Goal: Task Accomplishment & Management: Complete application form

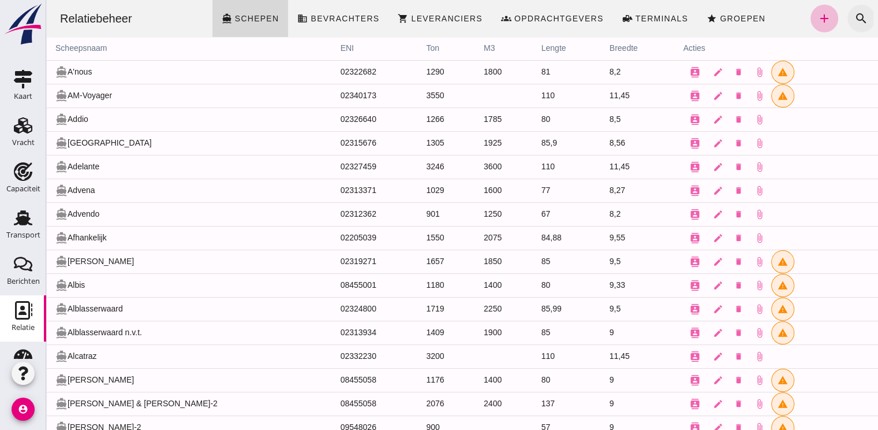
click at [855, 14] on icon "search" at bounding box center [862, 19] width 14 height 14
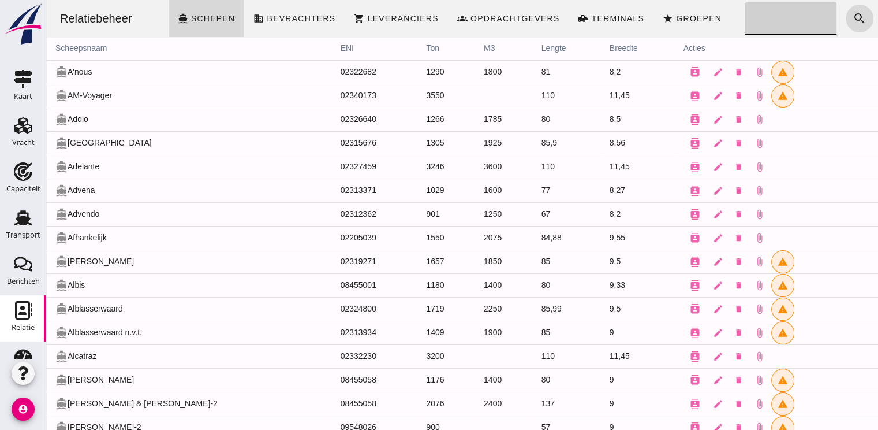
click input "Zoeken..."
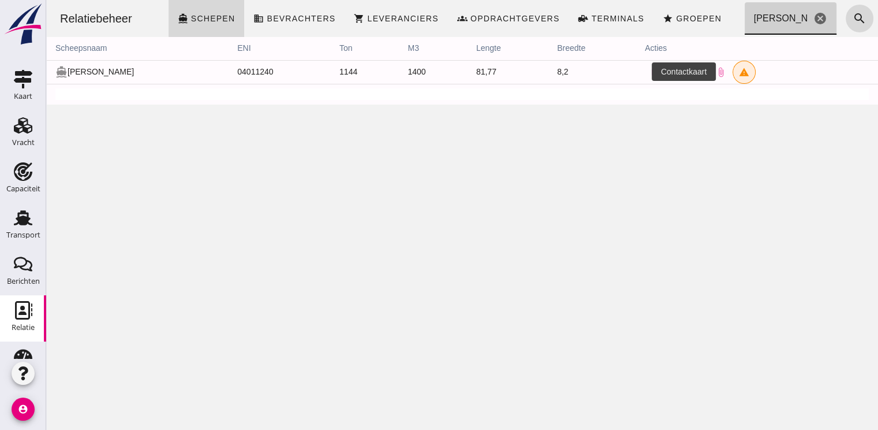
type input "[PERSON_NAME]"
click button "contacts"
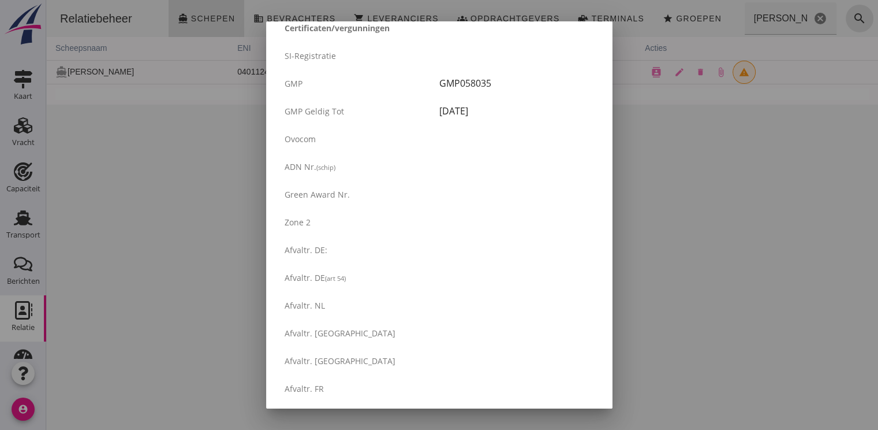
scroll to position [1958, 0]
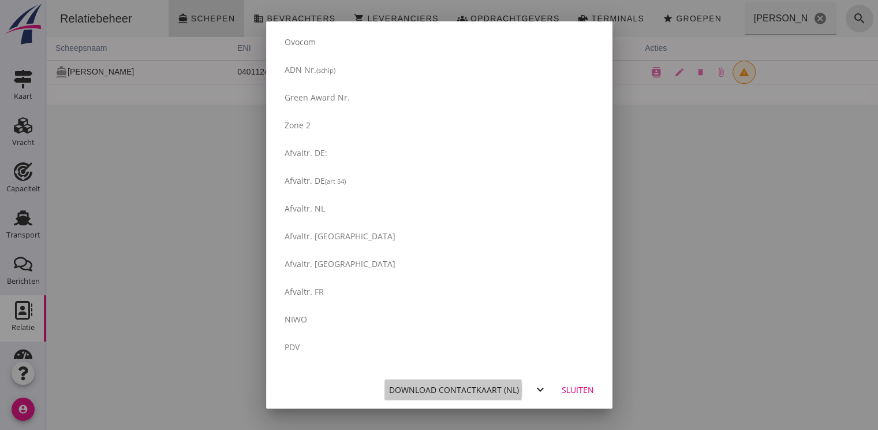
click at [449, 383] on div "Download contactkaart (nl)" at bounding box center [454, 389] width 130 height 12
click at [846, 105] on div at bounding box center [439, 215] width 878 height 430
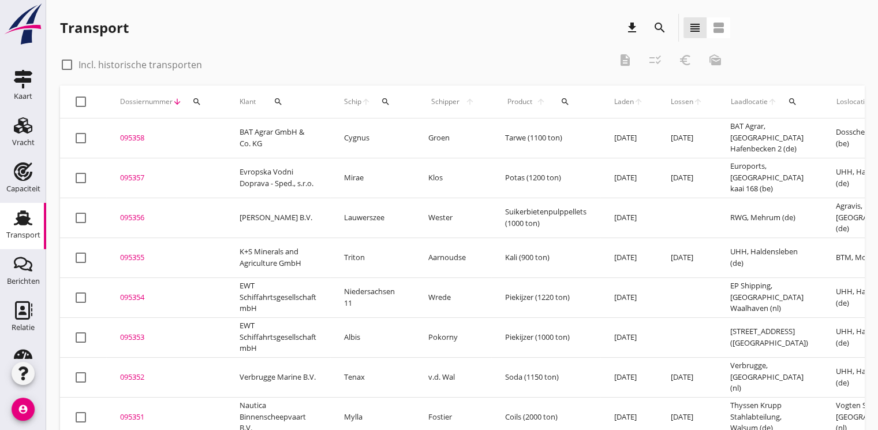
click at [202, 106] on button "search" at bounding box center [196, 101] width 21 height 21
click at [224, 137] on input "Zoeken op dossiernummer..." at bounding box center [251, 135] width 120 height 18
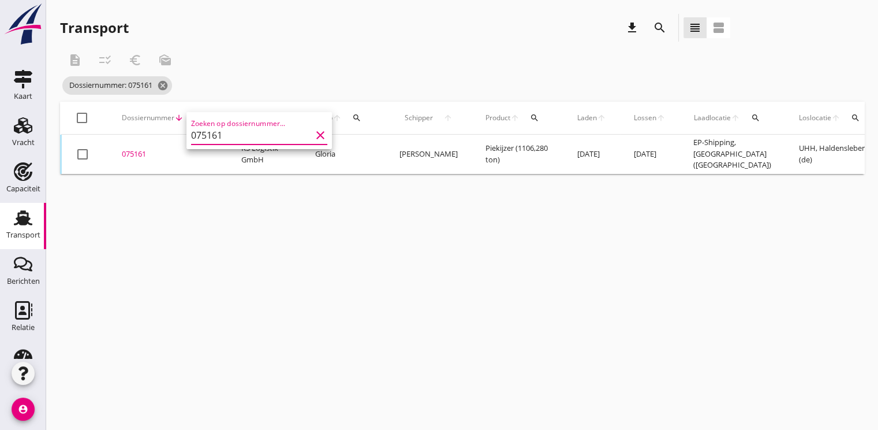
scroll to position [0, 297]
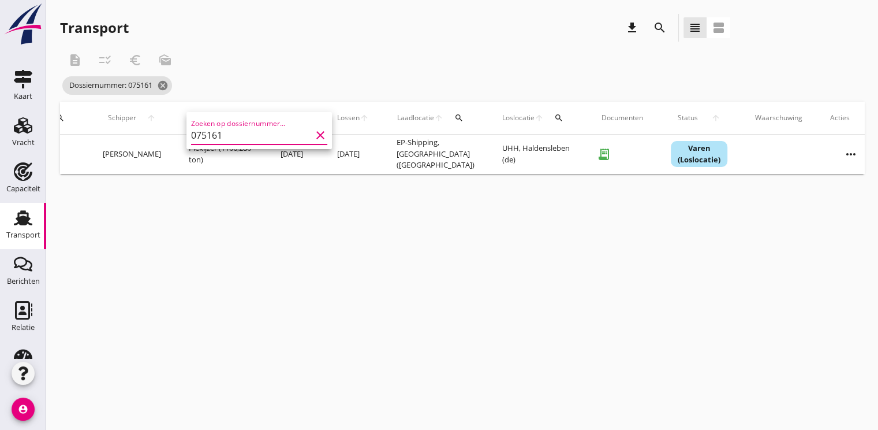
type input "075161"
click at [838, 152] on icon "more_horiz" at bounding box center [851, 154] width 32 height 32
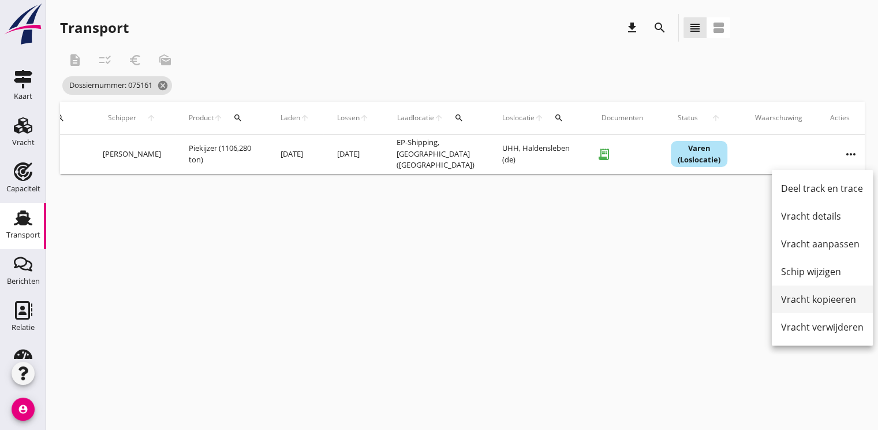
click at [801, 300] on div "Vracht kopieeren" at bounding box center [822, 299] width 83 height 14
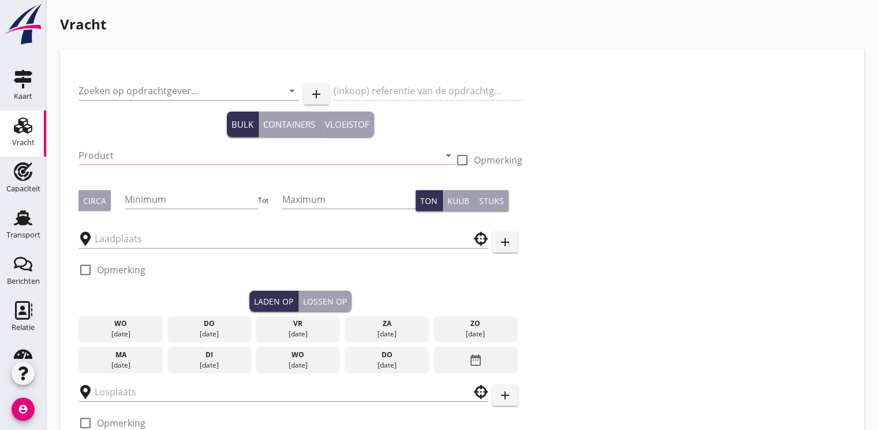
type input "K3 Logistik GmbH"
type input "Piekijzer (5121)"
type input "1050"
type input "1100"
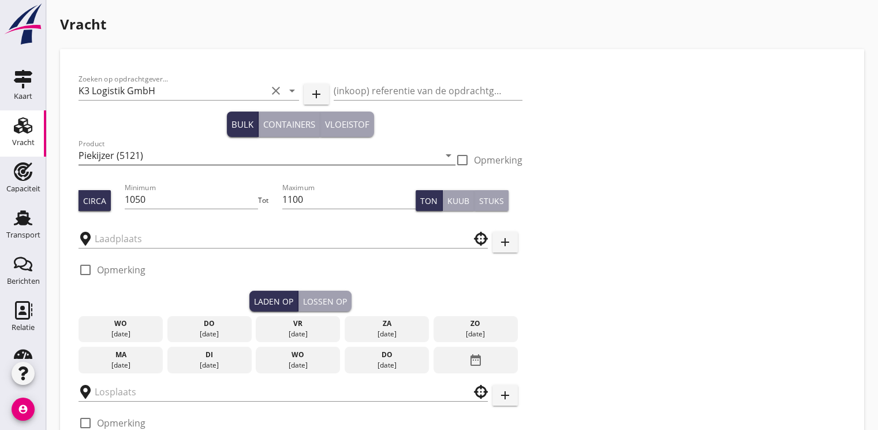
type input "EP-Shipping"
type input "UHH"
checkbox input "true"
type input "12"
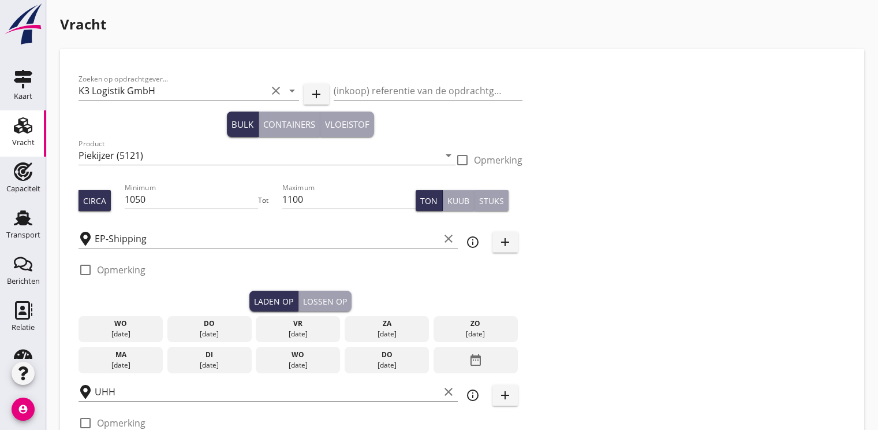
radio input "false"
checkbox input "true"
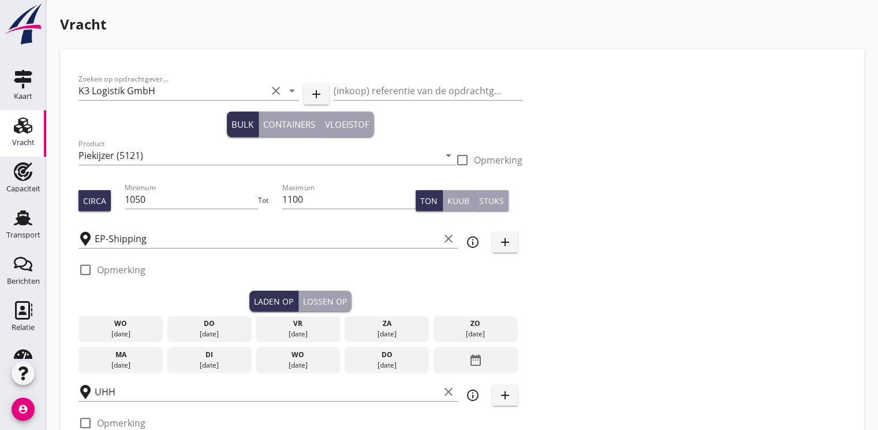
checkbox input "true"
type input "2"
type input "48"
type input "14"
radio input "false"
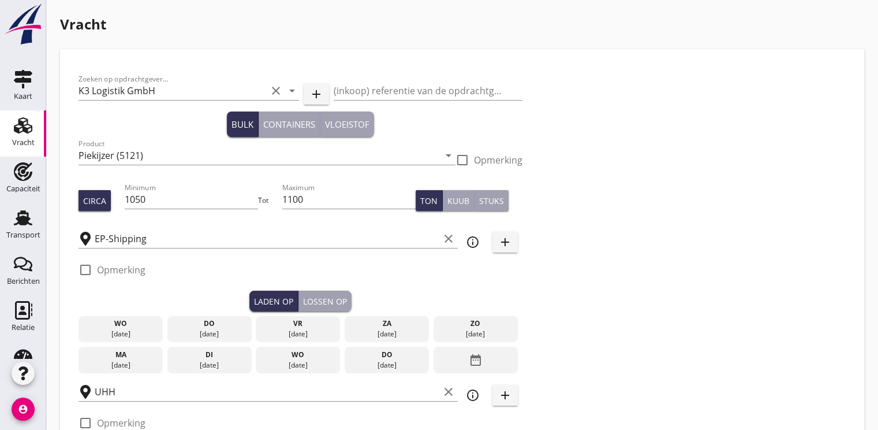
radio input "false"
checkbox input "true"
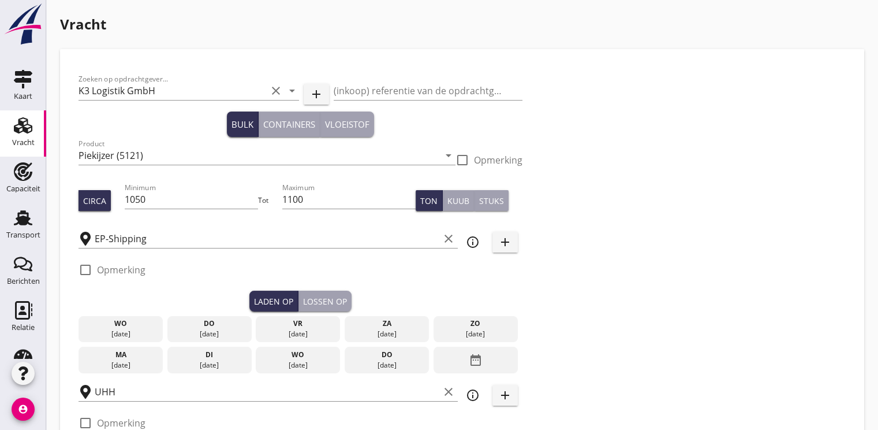
type input "2"
type input "48"
click at [344, 199] on input "1100" at bounding box center [349, 199] width 134 height 18
type input "1"
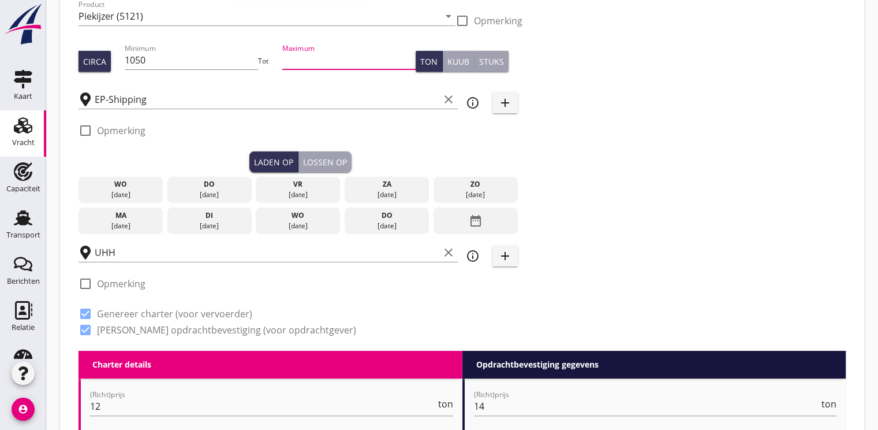
scroll to position [173, 0]
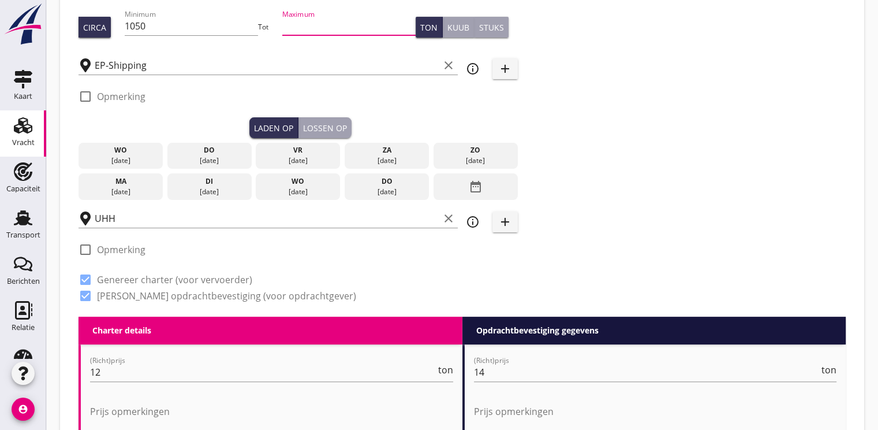
click at [469, 154] on div "zo" at bounding box center [476, 150] width 79 height 10
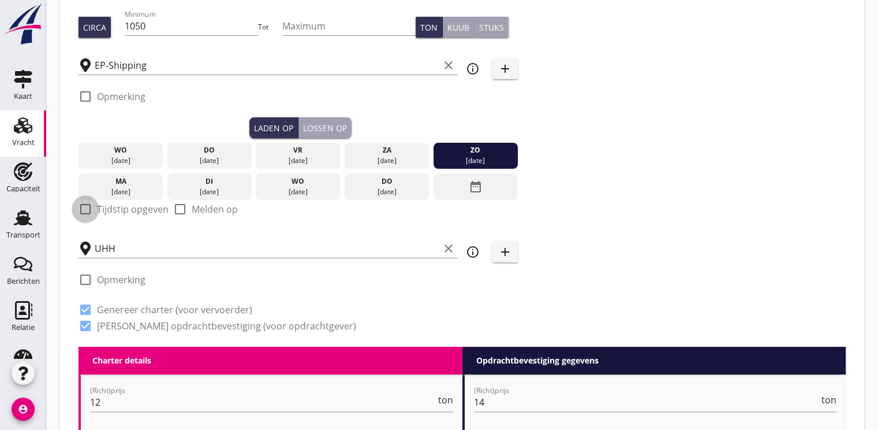
click at [92, 206] on div at bounding box center [86, 209] width 20 height 20
checkbox input "true"
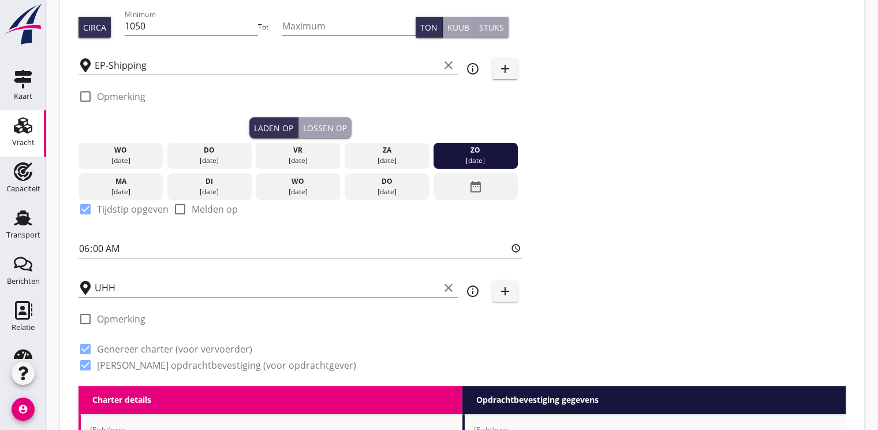
click at [87, 251] on input "06:00" at bounding box center [301, 248] width 444 height 18
type input "12:00"
click at [320, 123] on div "Lossen op" at bounding box center [325, 128] width 44 height 12
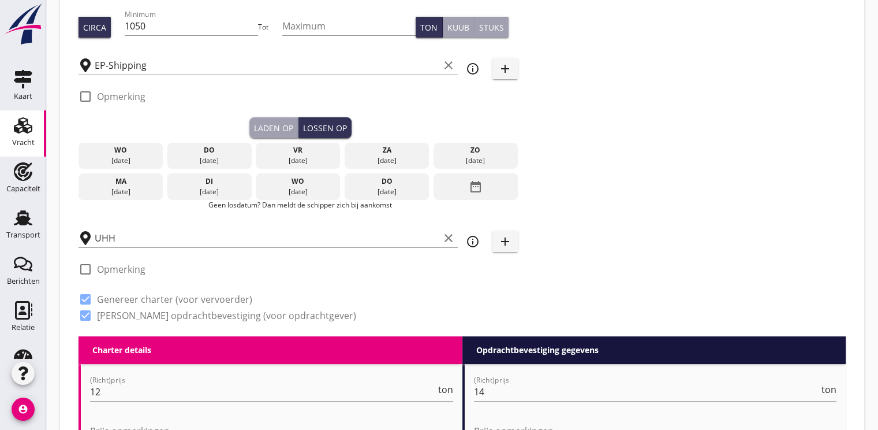
click at [471, 187] on icon "date_range" at bounding box center [476, 186] width 14 height 21
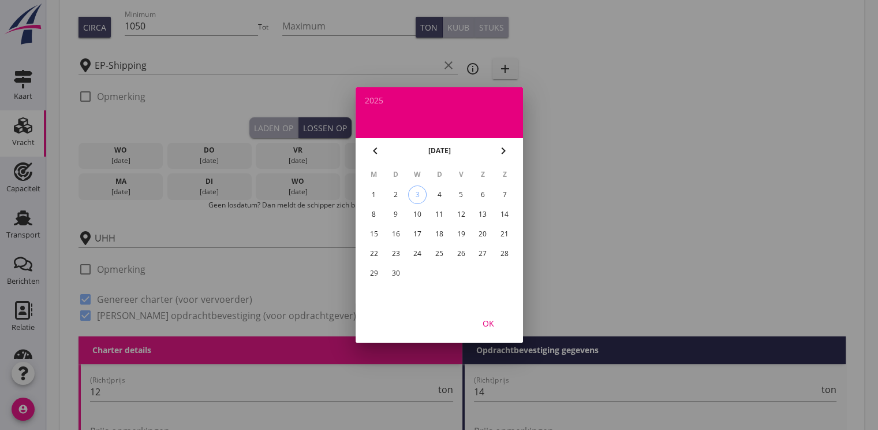
click at [379, 232] on div "15" at bounding box center [373, 234] width 18 height 18
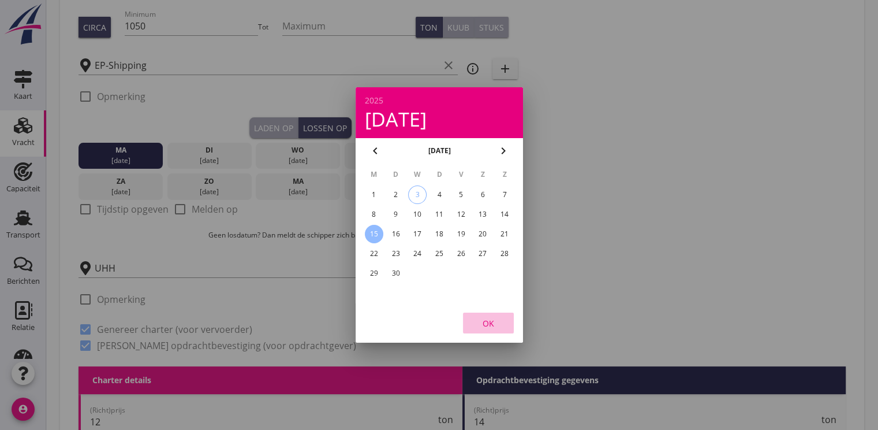
click at [486, 326] on div "OK" at bounding box center [488, 323] width 32 height 12
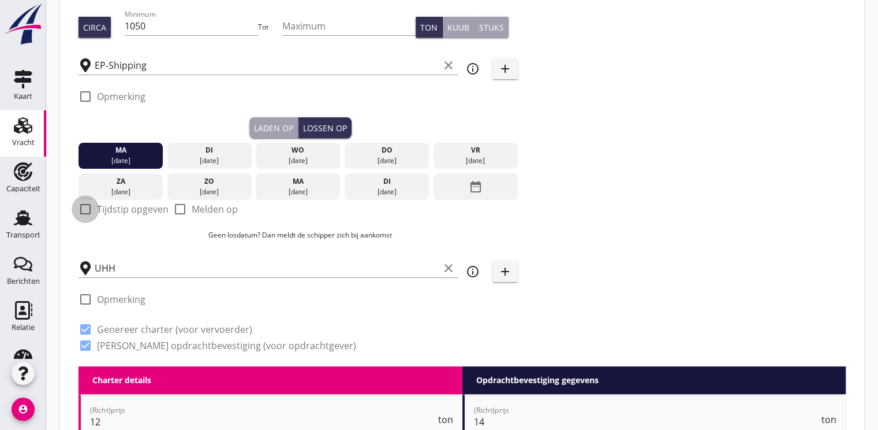
click at [91, 212] on div at bounding box center [86, 209] width 20 height 20
checkbox input "true"
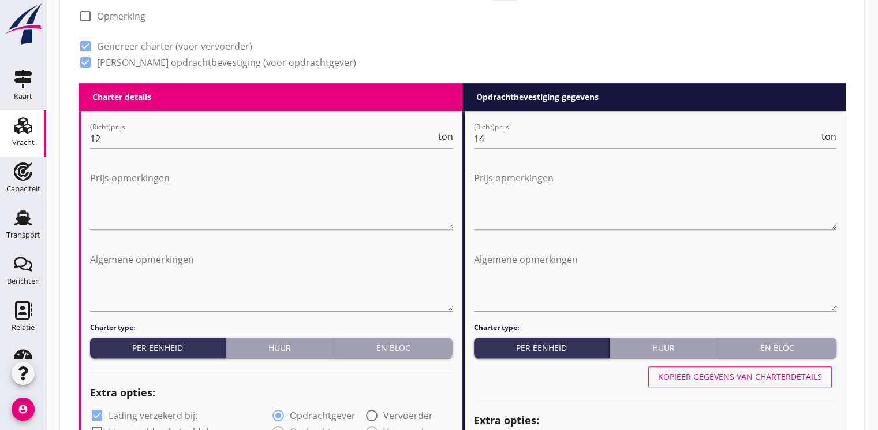
scroll to position [520, 0]
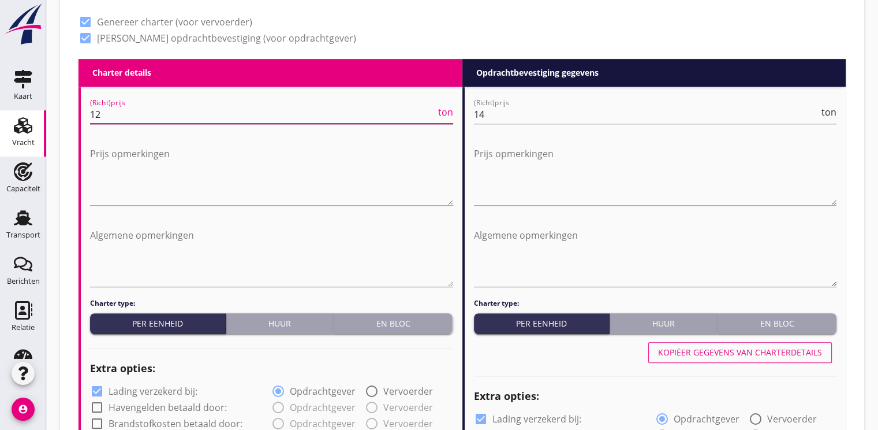
click at [117, 117] on input "12" at bounding box center [263, 114] width 346 height 18
type input "14"
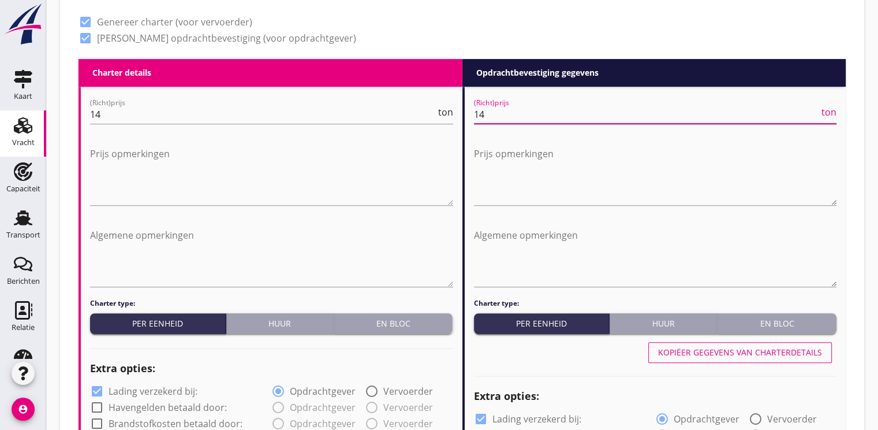
click at [488, 118] on input "14" at bounding box center [647, 114] width 346 height 18
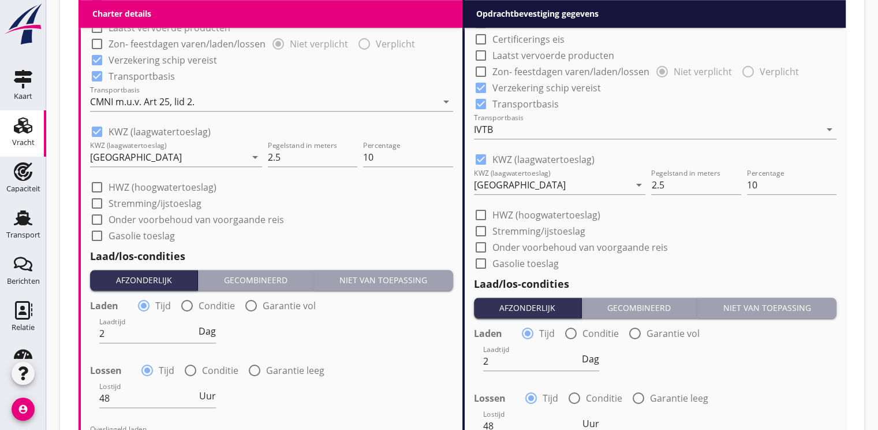
scroll to position [1039, 0]
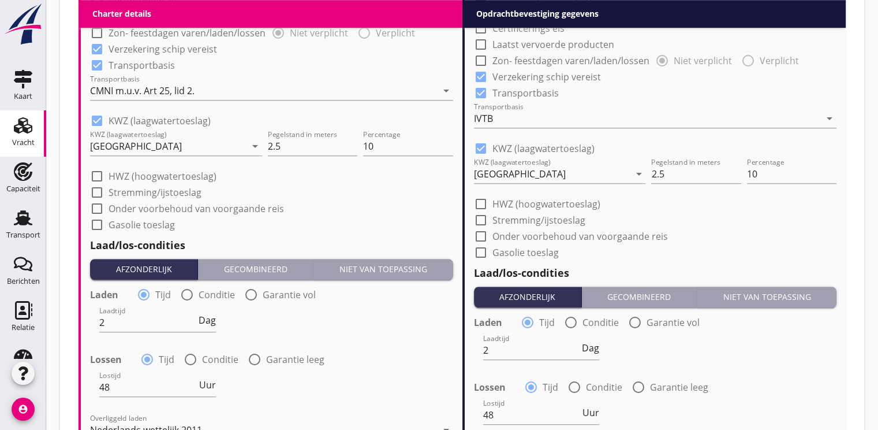
type input "14.50"
click at [94, 122] on div at bounding box center [97, 121] width 20 height 20
checkbox input "false"
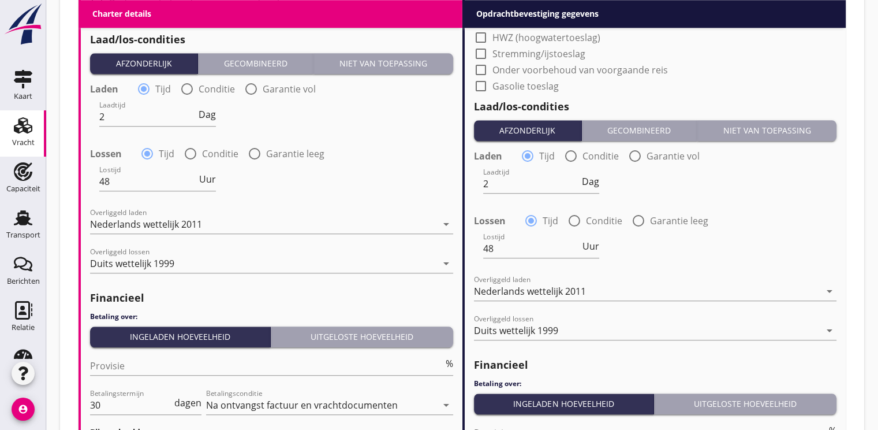
scroll to position [1213, 0]
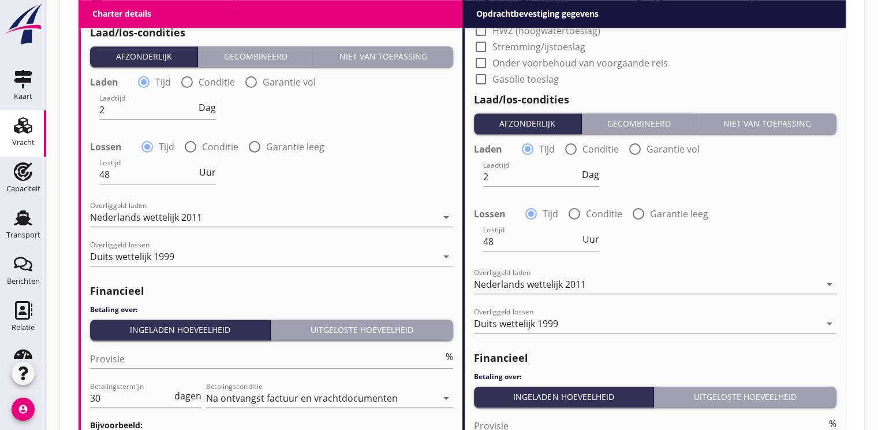
click at [187, 83] on div at bounding box center [187, 82] width 20 height 20
radio input "false"
radio input "true"
click at [153, 110] on div at bounding box center [178, 109] width 159 height 18
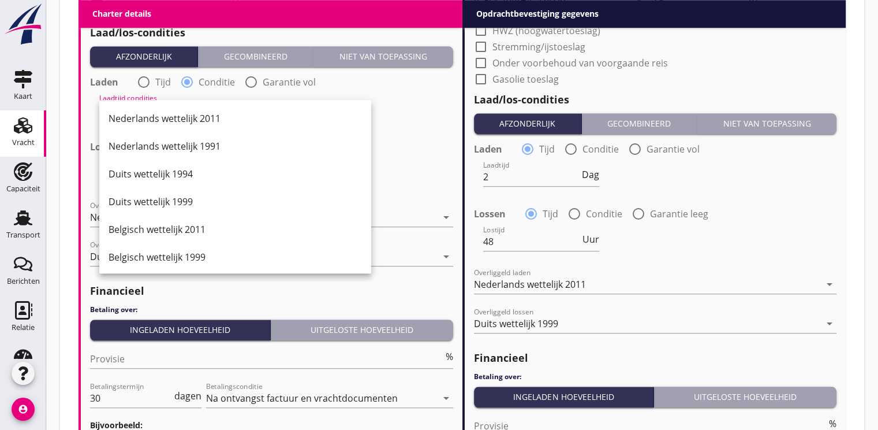
click at [443, 120] on div "Laadtijd condities arrow_drop_down" at bounding box center [271, 111] width 365 height 42
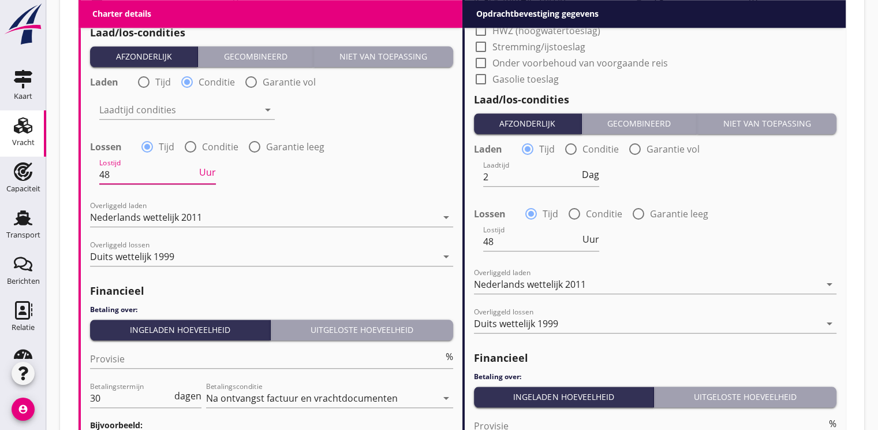
click at [125, 178] on input "48" at bounding box center [148, 174] width 98 height 18
type input "4"
type input "24"
click at [248, 83] on div at bounding box center [251, 82] width 20 height 20
radio input "false"
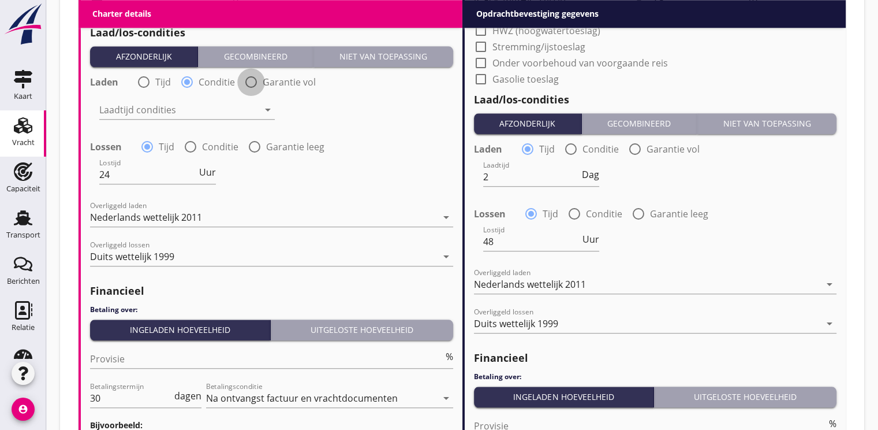
radio input "true"
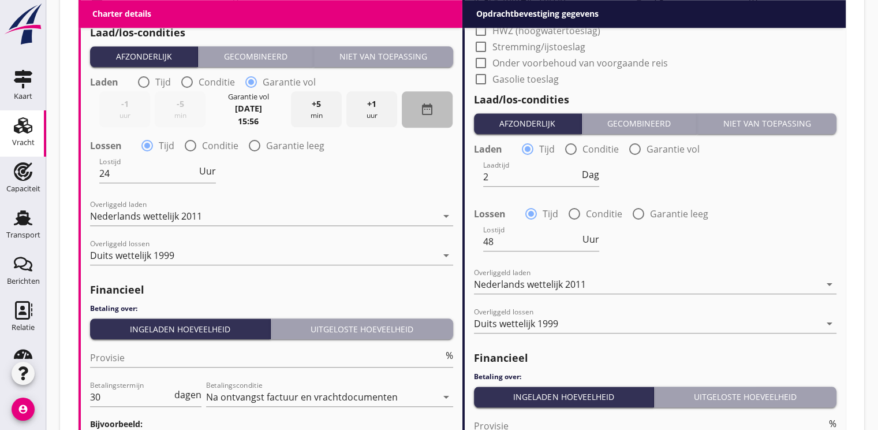
click at [428, 106] on icon "date_range" at bounding box center [427, 109] width 14 height 14
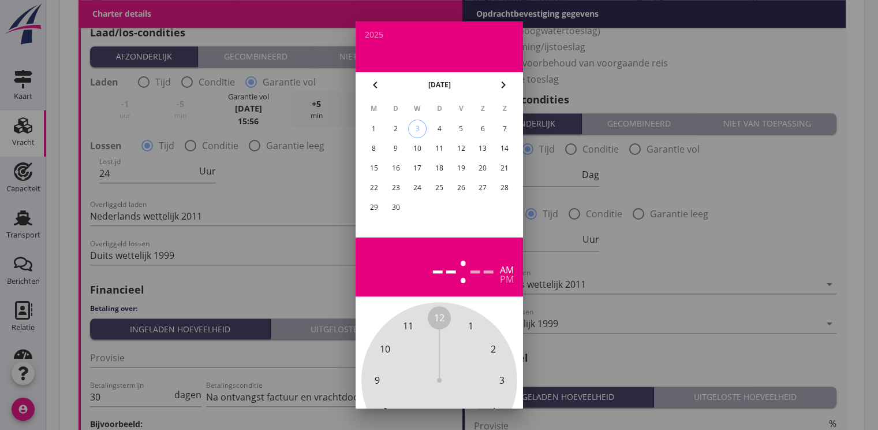
click at [374, 149] on div "8" at bounding box center [373, 148] width 18 height 18
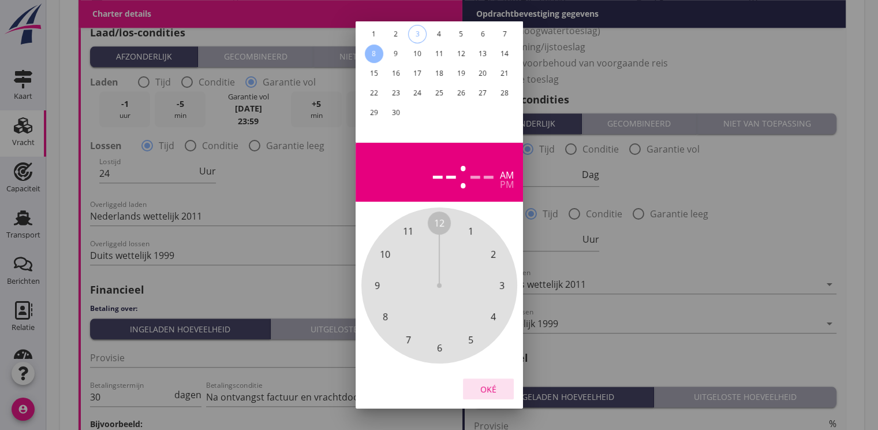
drag, startPoint x: 489, startPoint y: 374, endPoint x: 482, endPoint y: 367, distance: 9.8
click at [488, 383] on div "Oké" at bounding box center [488, 389] width 32 height 12
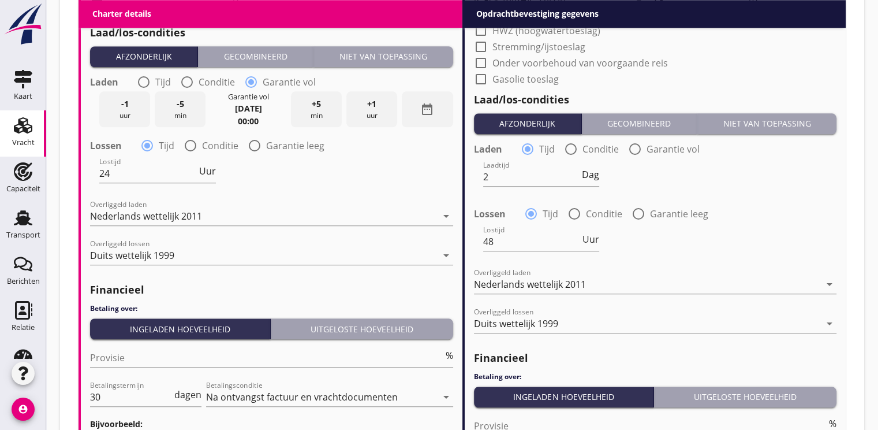
click at [244, 125] on strong "00:00" at bounding box center [248, 120] width 21 height 11
click at [242, 120] on strong "00:00" at bounding box center [248, 120] width 21 height 11
click at [120, 105] on div "-1 uur" at bounding box center [124, 109] width 51 height 36
click at [375, 115] on div "+1 uur" at bounding box center [371, 109] width 51 height 36
click at [376, 111] on div "+1 uur" at bounding box center [371, 109] width 51 height 36
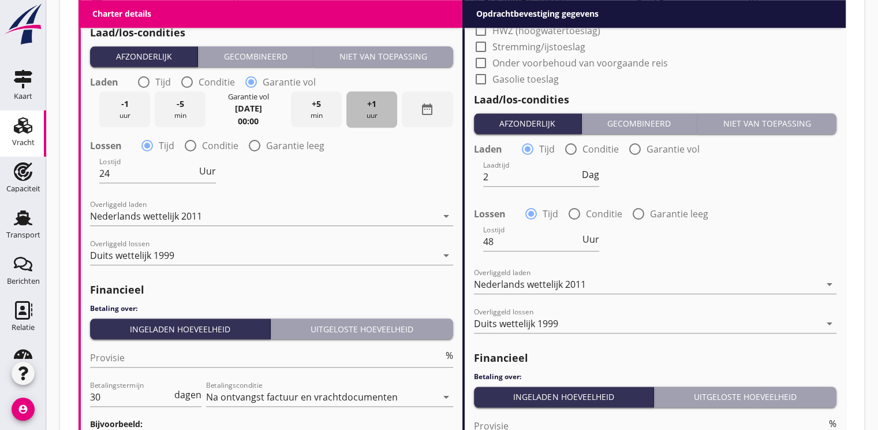
click at [376, 111] on div "+1 uur" at bounding box center [371, 109] width 51 height 36
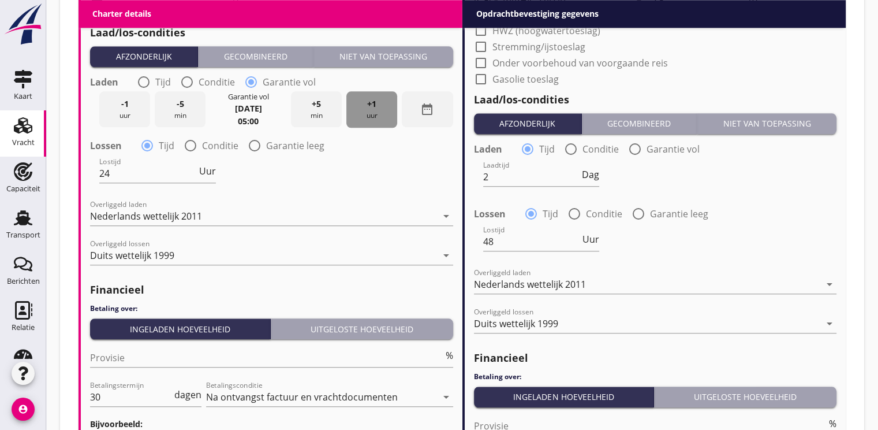
click at [376, 111] on div "+1 uur" at bounding box center [371, 109] width 51 height 36
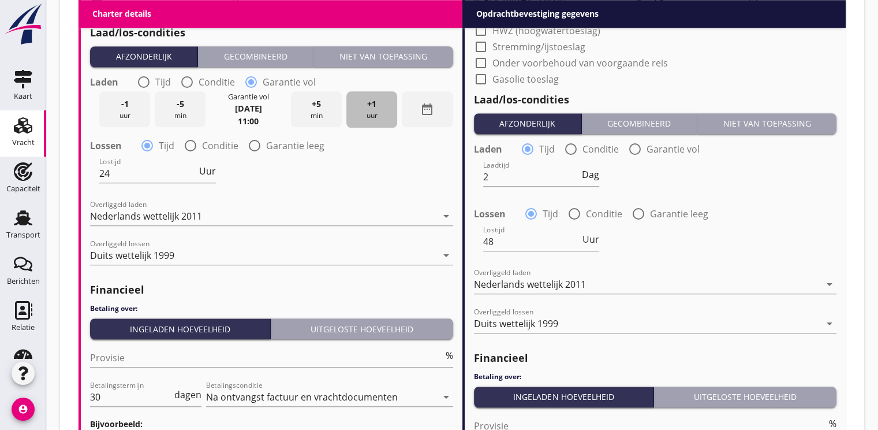
click at [376, 111] on div "+1 uur" at bounding box center [371, 109] width 51 height 36
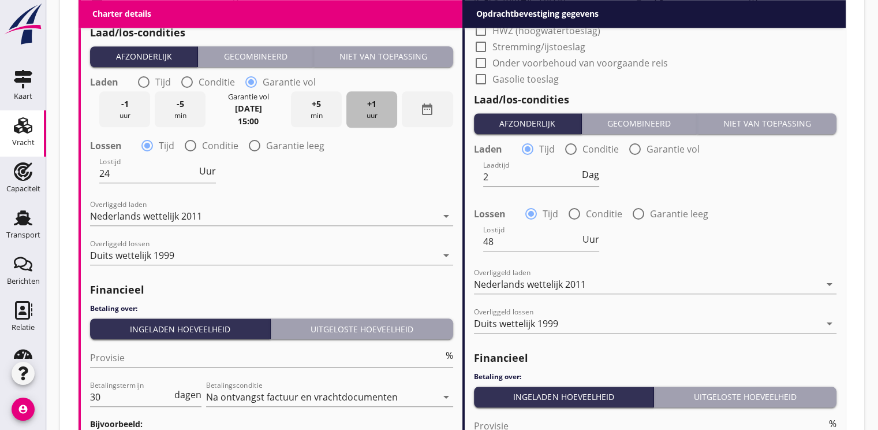
click at [376, 111] on div "+1 uur" at bounding box center [371, 109] width 51 height 36
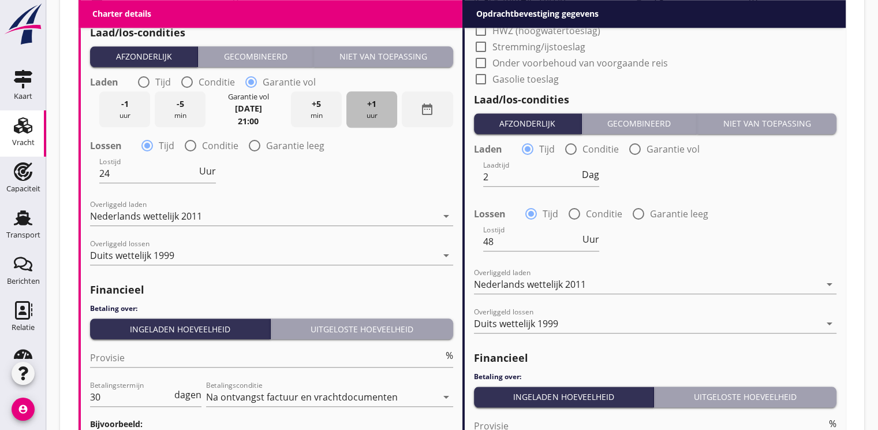
click at [376, 111] on div "+1 uur" at bounding box center [371, 109] width 51 height 36
click at [309, 114] on div "+5 min" at bounding box center [316, 109] width 51 height 36
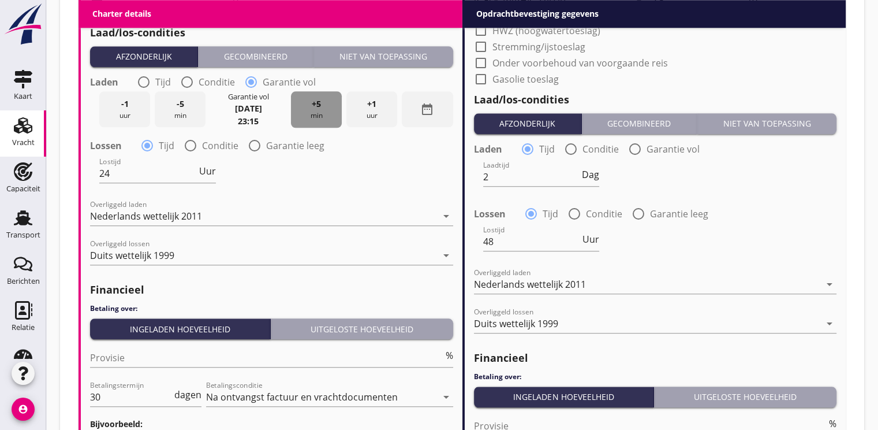
click at [309, 114] on div "+5 min" at bounding box center [316, 109] width 51 height 36
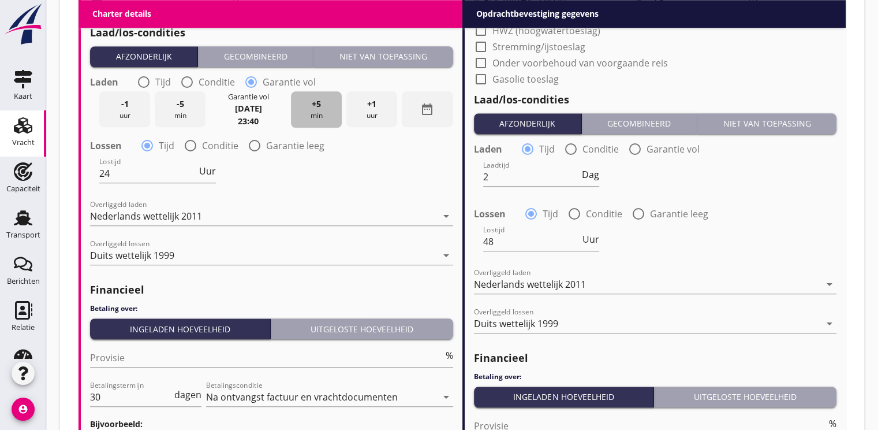
click at [309, 114] on div "+5 min" at bounding box center [316, 109] width 51 height 36
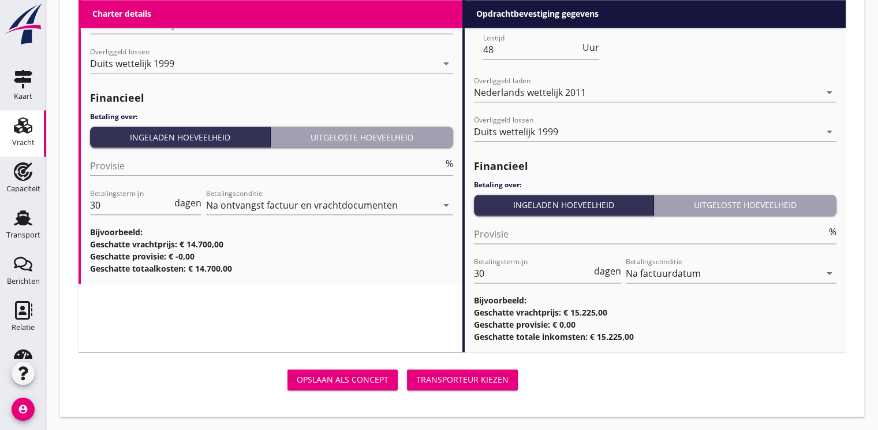
scroll to position [1116, 0]
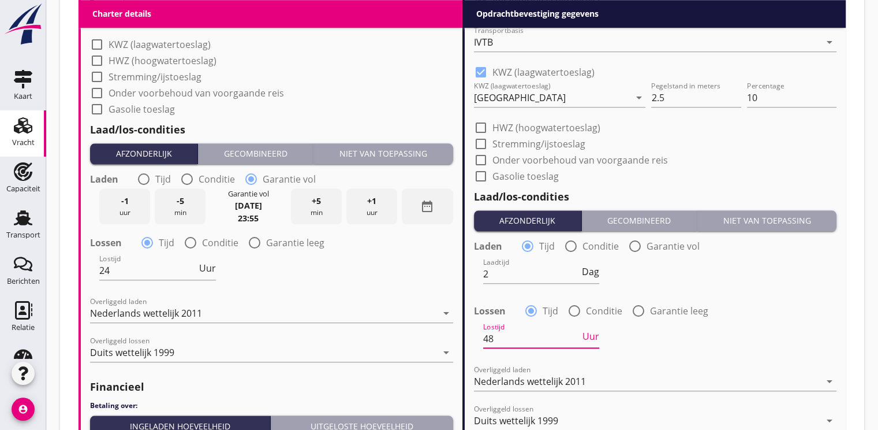
click at [503, 333] on input "48" at bounding box center [532, 338] width 98 height 18
type input "4"
click at [591, 337] on span "Uur" at bounding box center [591, 335] width 17 height 9
type input "2"
click at [479, 68] on div at bounding box center [481, 72] width 20 height 20
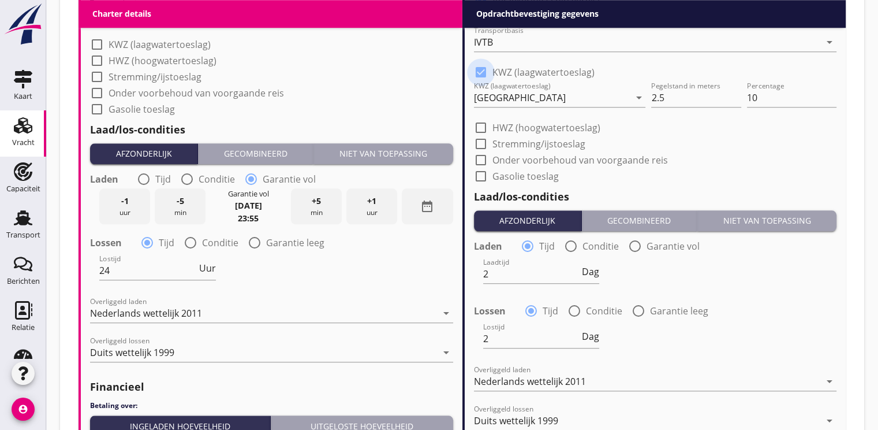
checkbox input "false"
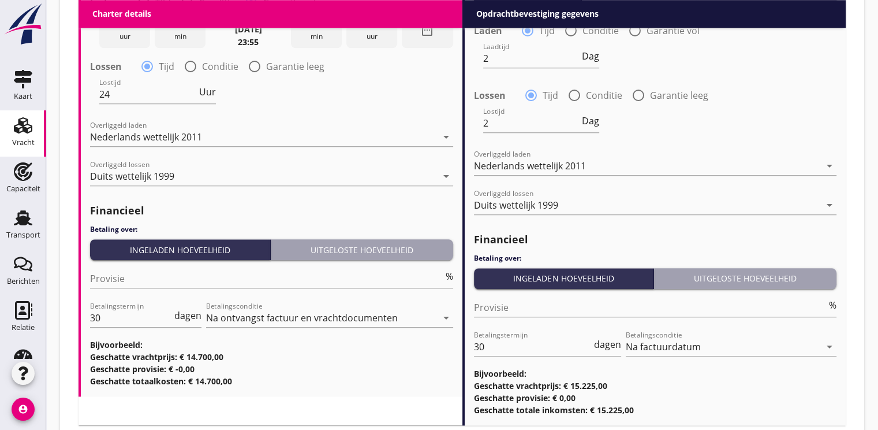
scroll to position [1365, 0]
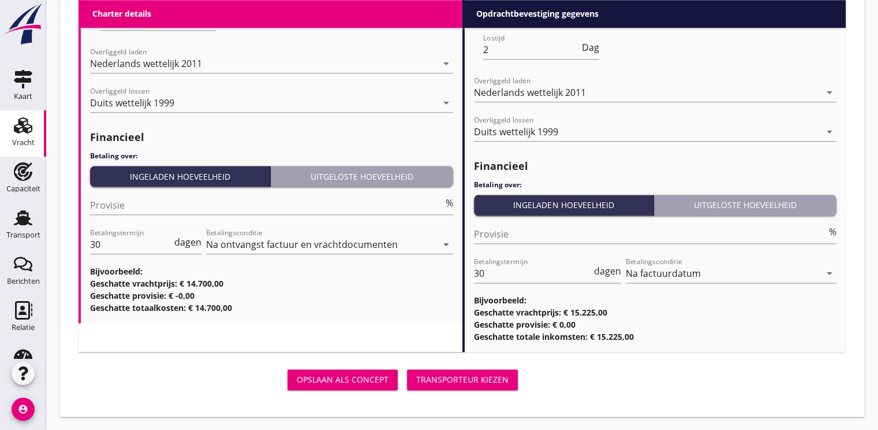
click at [501, 375] on div "Transporteur kiezen" at bounding box center [462, 379] width 92 height 12
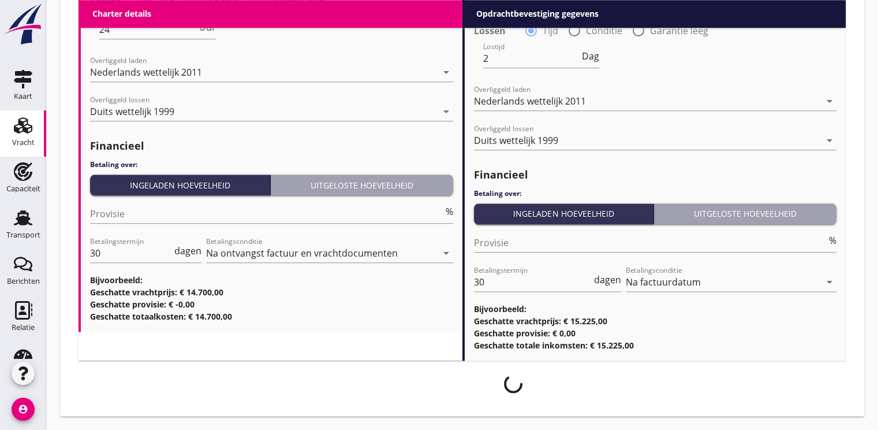
scroll to position [1356, 0]
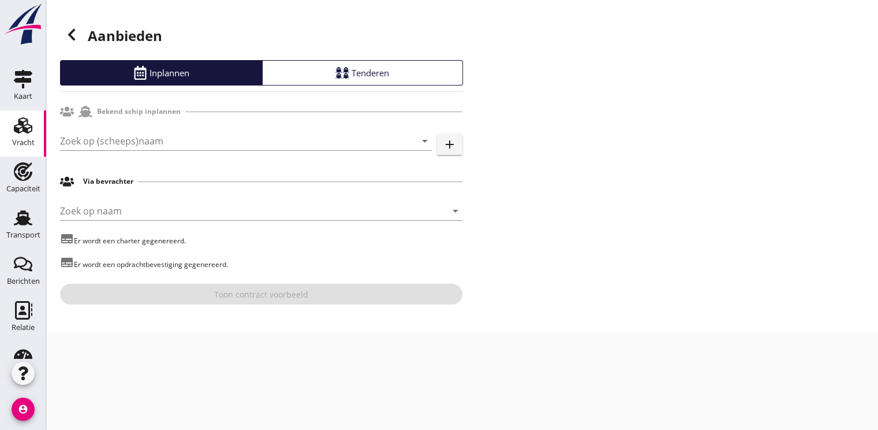
click at [130, 125] on div "Zoek op (scheeps)naam arrow_drop_down add" at bounding box center [261, 143] width 402 height 37
click at [129, 137] on input "Zoek op (scheeps)naam" at bounding box center [230, 141] width 340 height 18
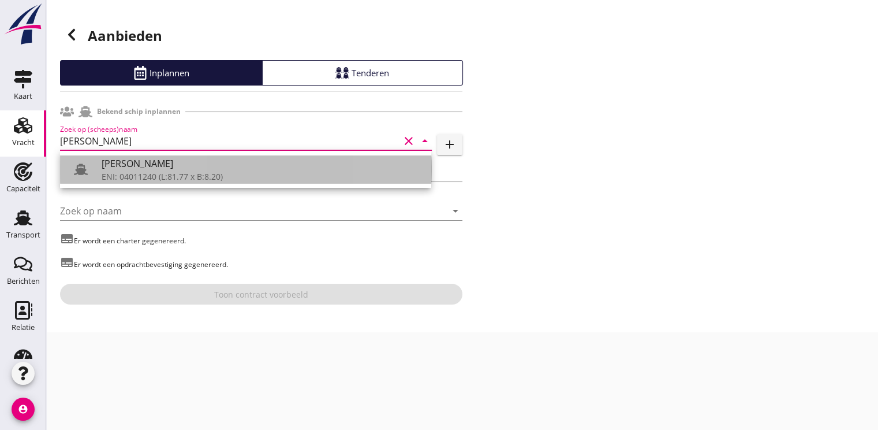
click at [124, 174] on div "ENI: 04011240 (L:81.77 x B:8.20)" at bounding box center [262, 176] width 320 height 12
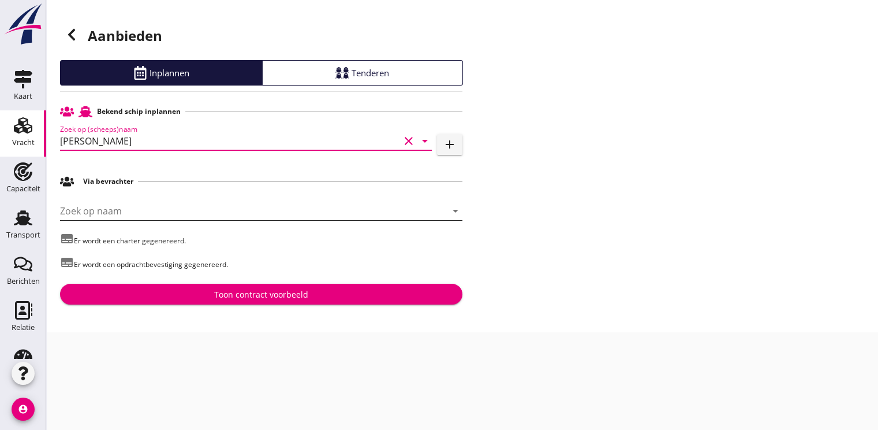
type input "[PERSON_NAME]"
click at [115, 215] on input "Zoek op naam" at bounding box center [245, 211] width 370 height 18
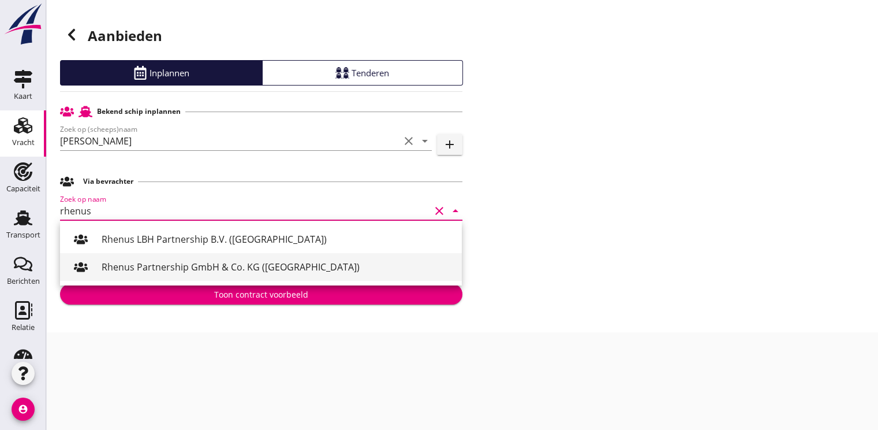
click at [203, 266] on div "Rhenus Partnership GmbH & Co. KG (Duisburg)" at bounding box center [277, 267] width 351 height 14
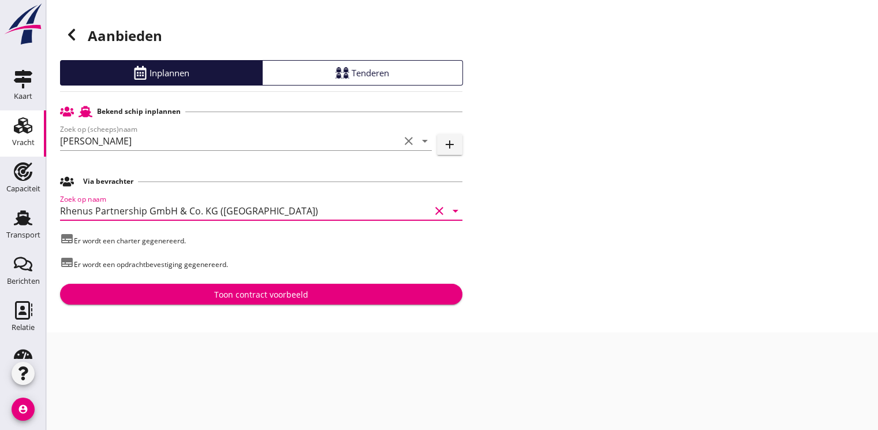
type input "Rhenus Partnership GmbH & Co. KG (Duisburg)"
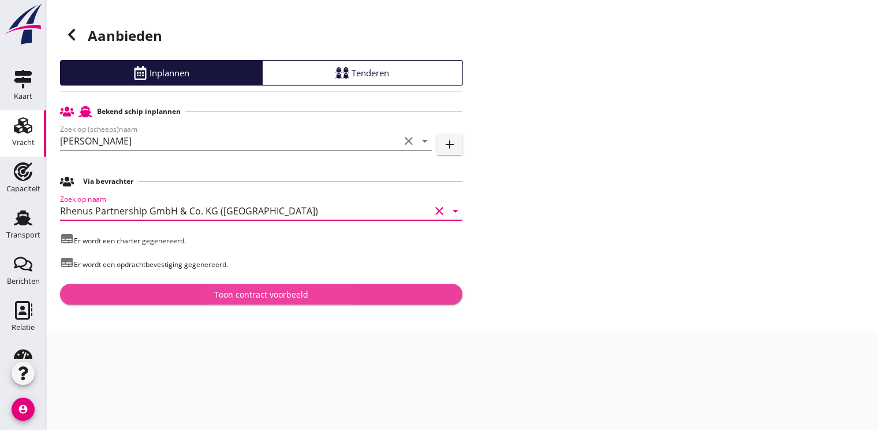
click at [241, 292] on div "Toon contract voorbeeld" at bounding box center [261, 294] width 94 height 12
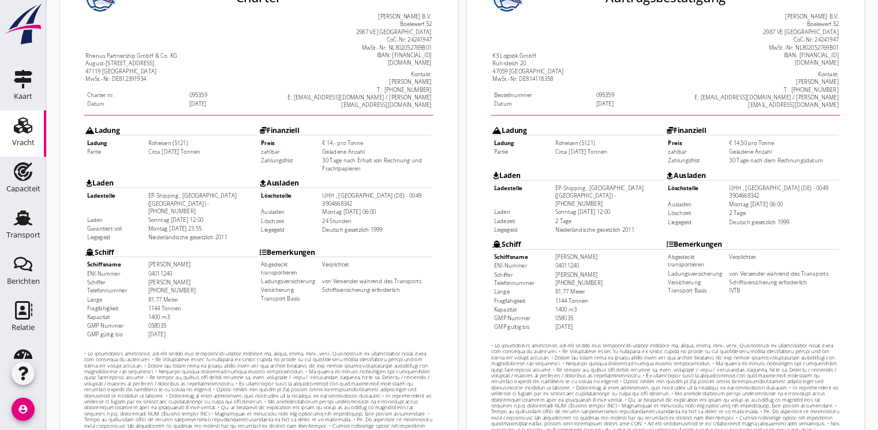
scroll to position [339, 0]
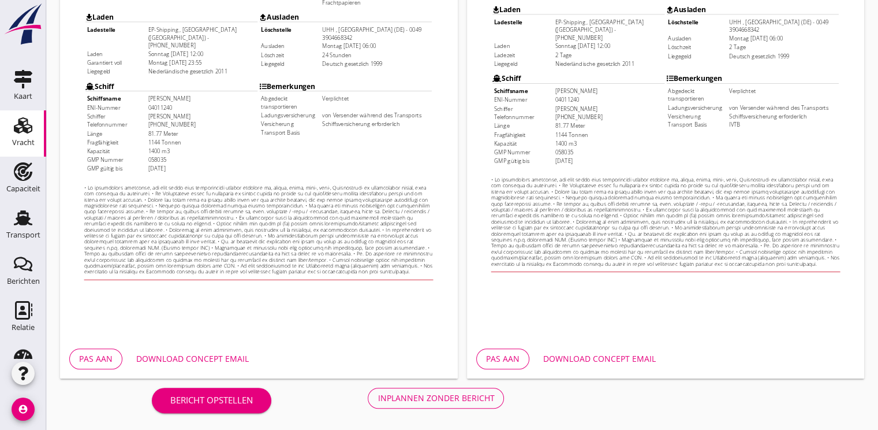
click at [210, 359] on div "Download concept email" at bounding box center [192, 358] width 113 height 12
click at [450, 389] on button "Inplannen zonder bericht" at bounding box center [436, 397] width 136 height 21
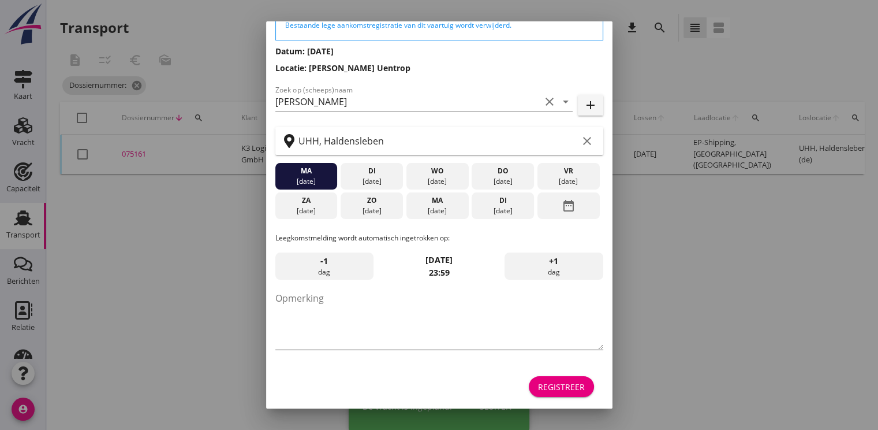
scroll to position [60, 0]
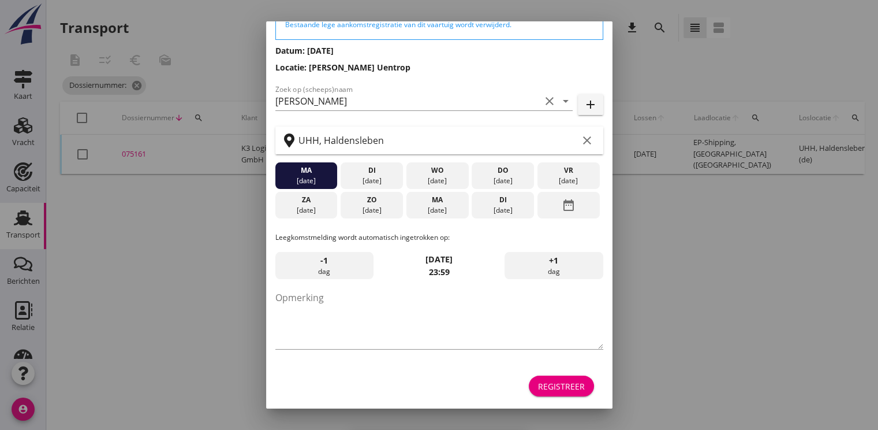
click at [544, 390] on div "Registreer" at bounding box center [561, 386] width 47 height 12
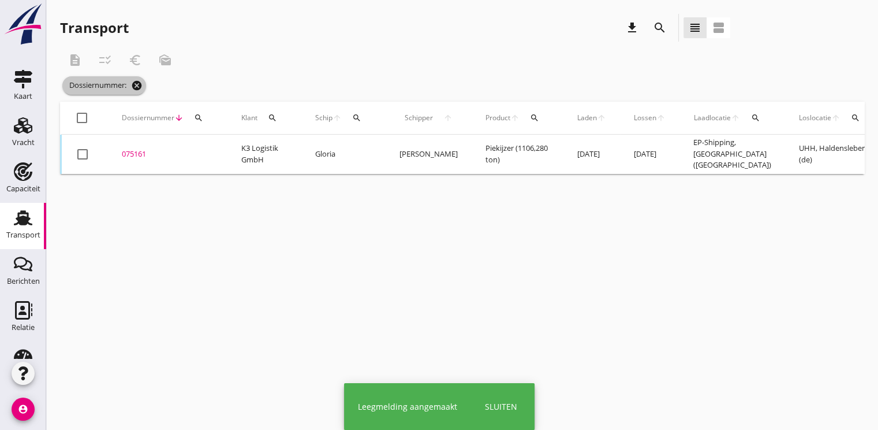
click at [140, 86] on icon "cancel" at bounding box center [137, 86] width 12 height 12
